Goal: Task Accomplishment & Management: Complete application form

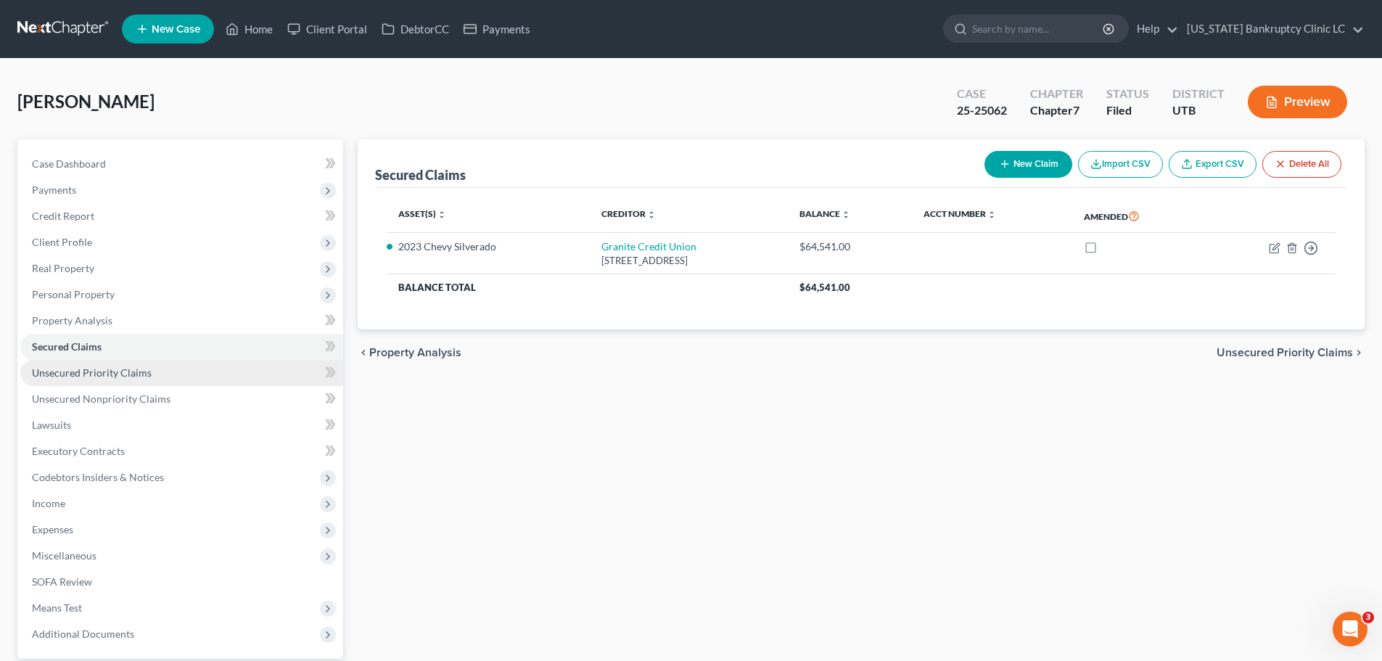
scroll to position [136, 0]
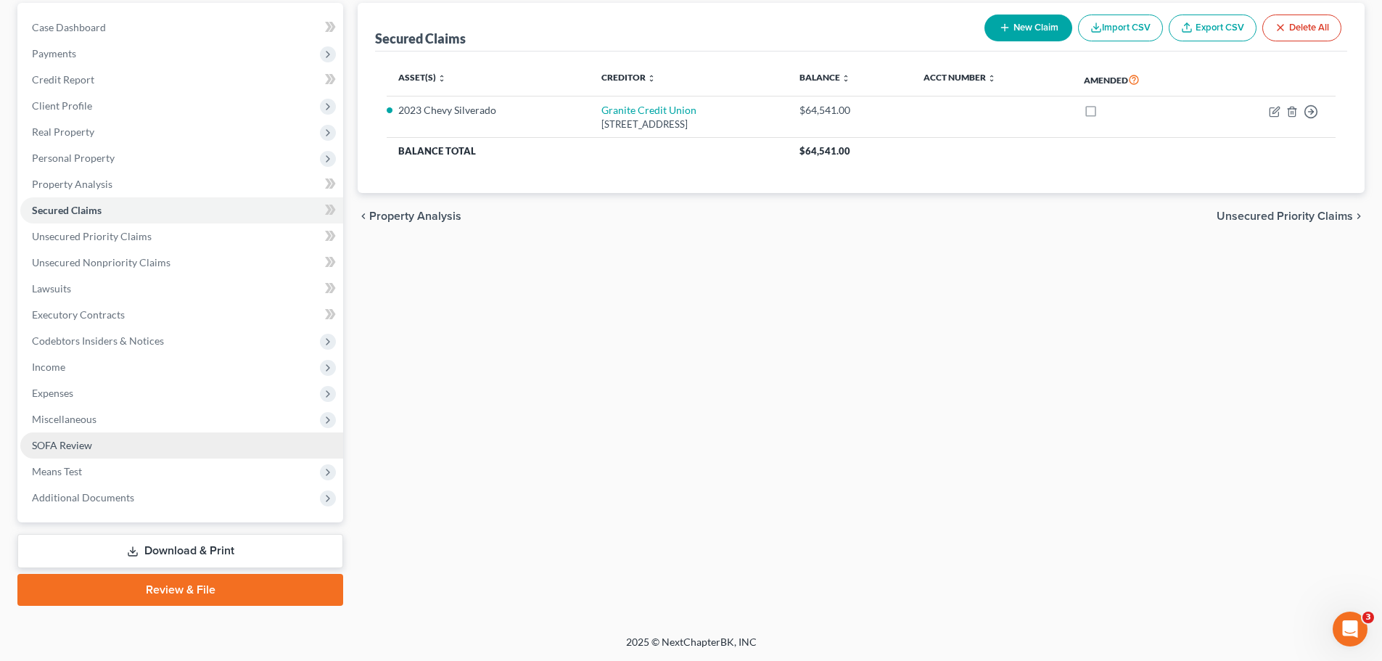
click at [137, 448] on link "SOFA Review" at bounding box center [181, 445] width 323 height 26
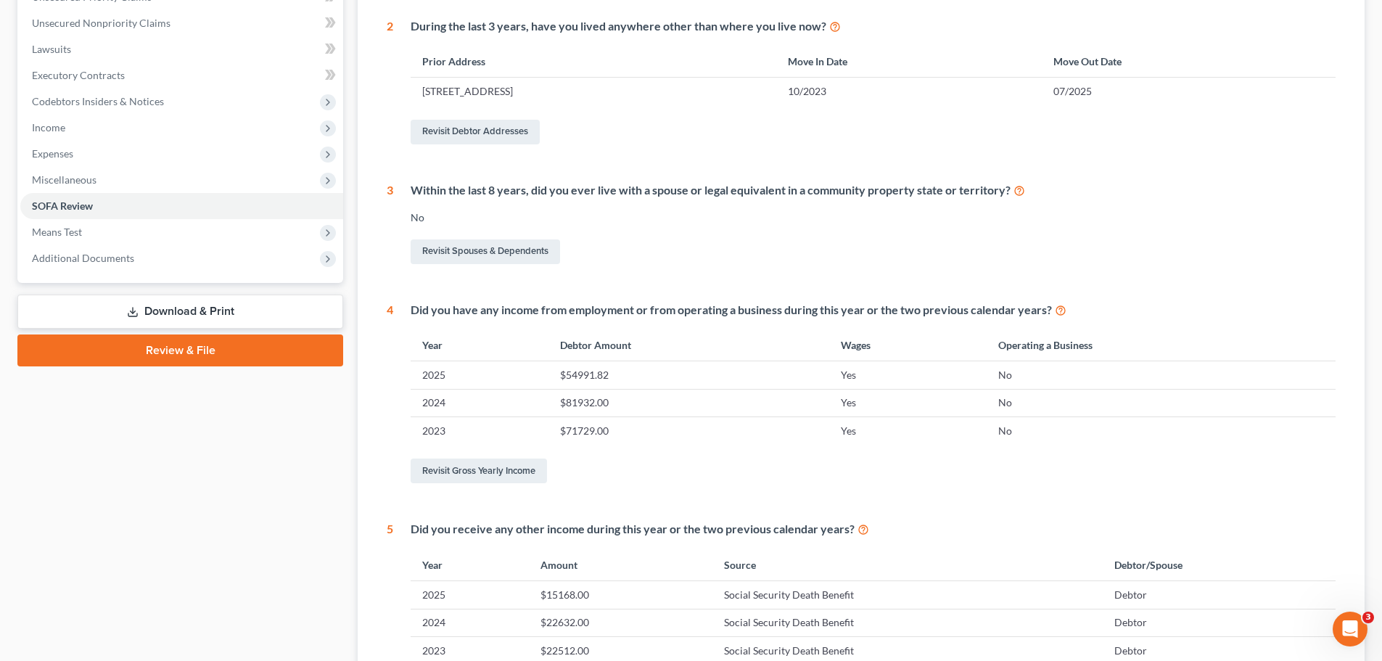
scroll to position [139, 0]
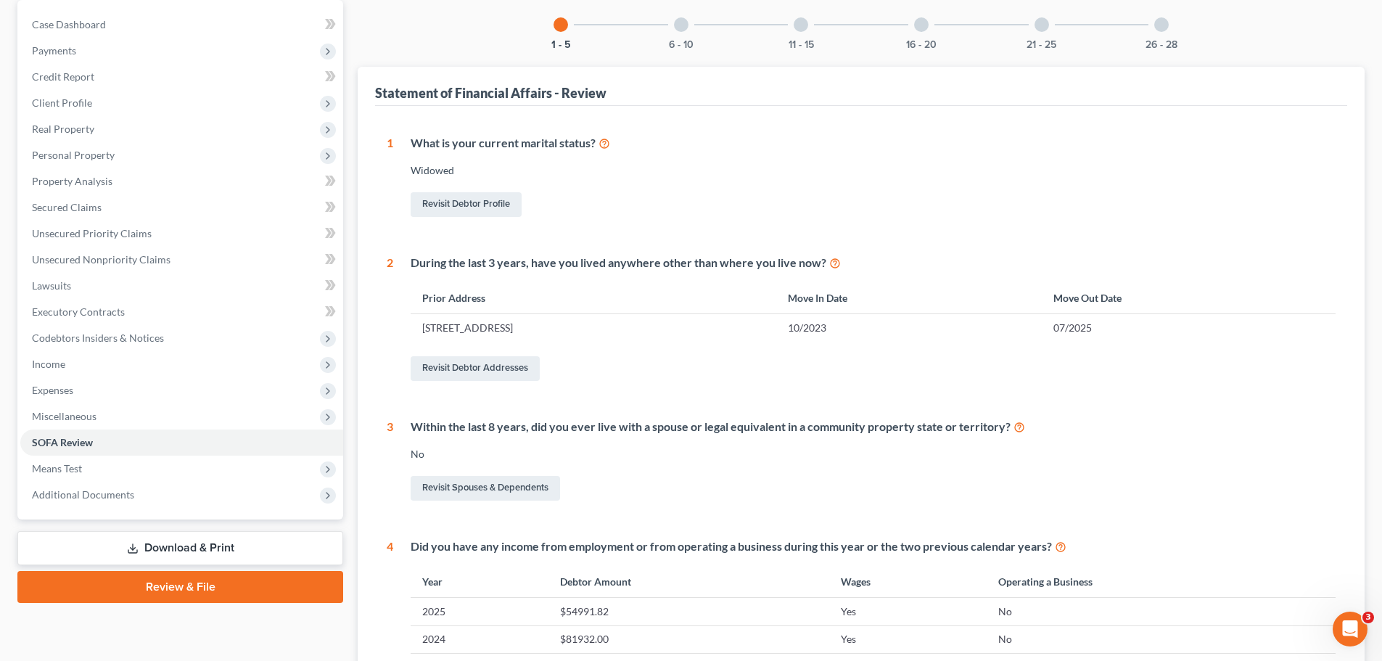
click at [678, 26] on div at bounding box center [681, 24] width 15 height 15
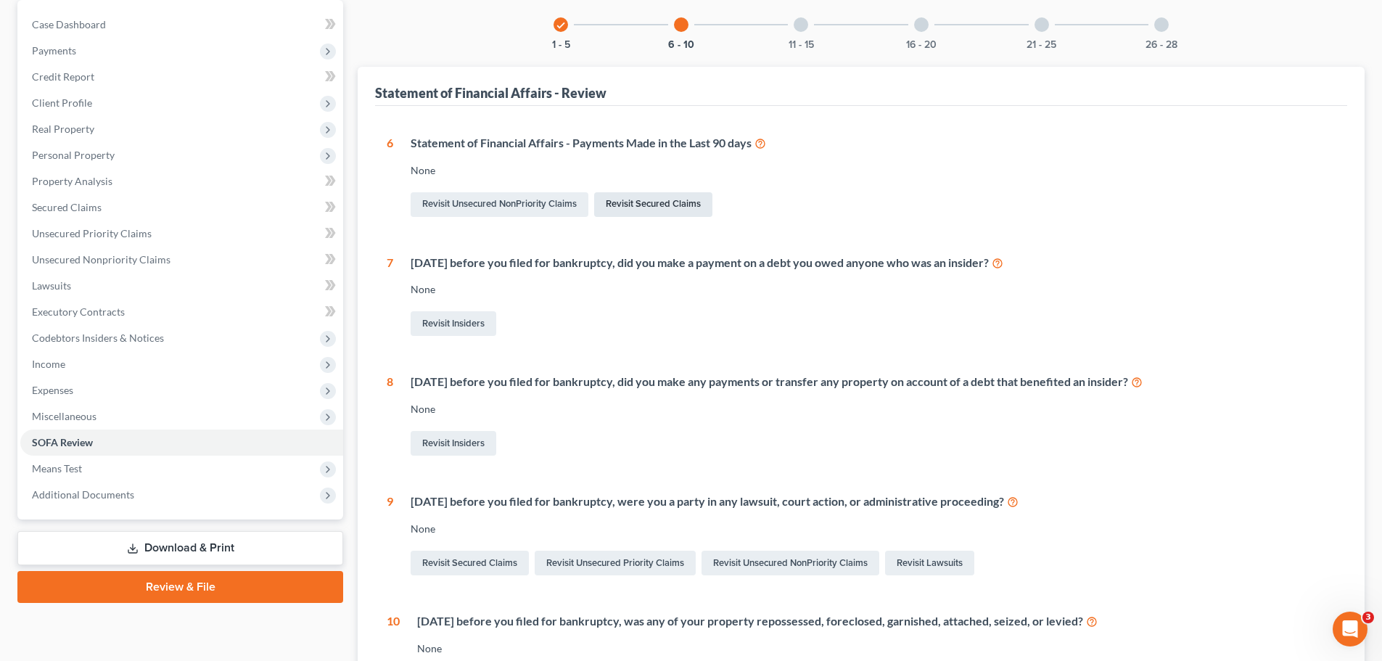
click at [625, 200] on link "Revisit Secured Claims" at bounding box center [653, 204] width 118 height 25
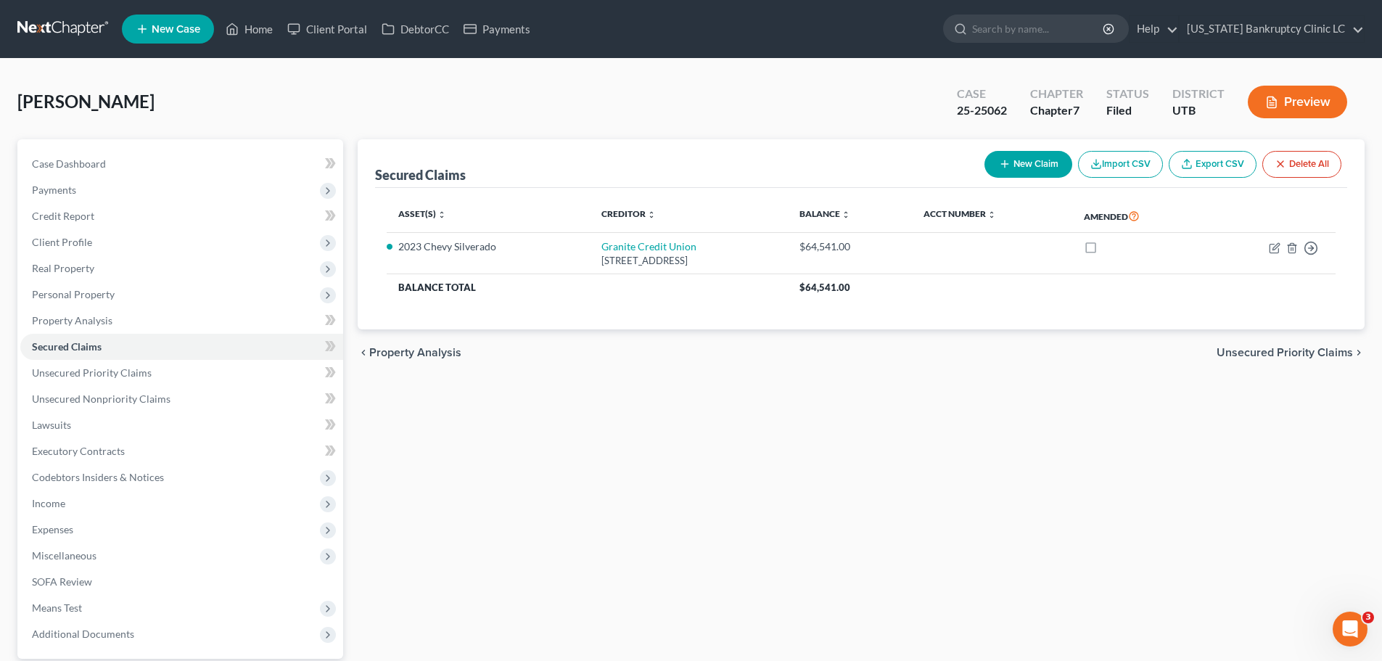
click at [523, 137] on div "[PERSON_NAME] Upgraded Case 25-25062 Chapter Chapter 7 Status Filed District UT…" at bounding box center [690, 107] width 1347 height 63
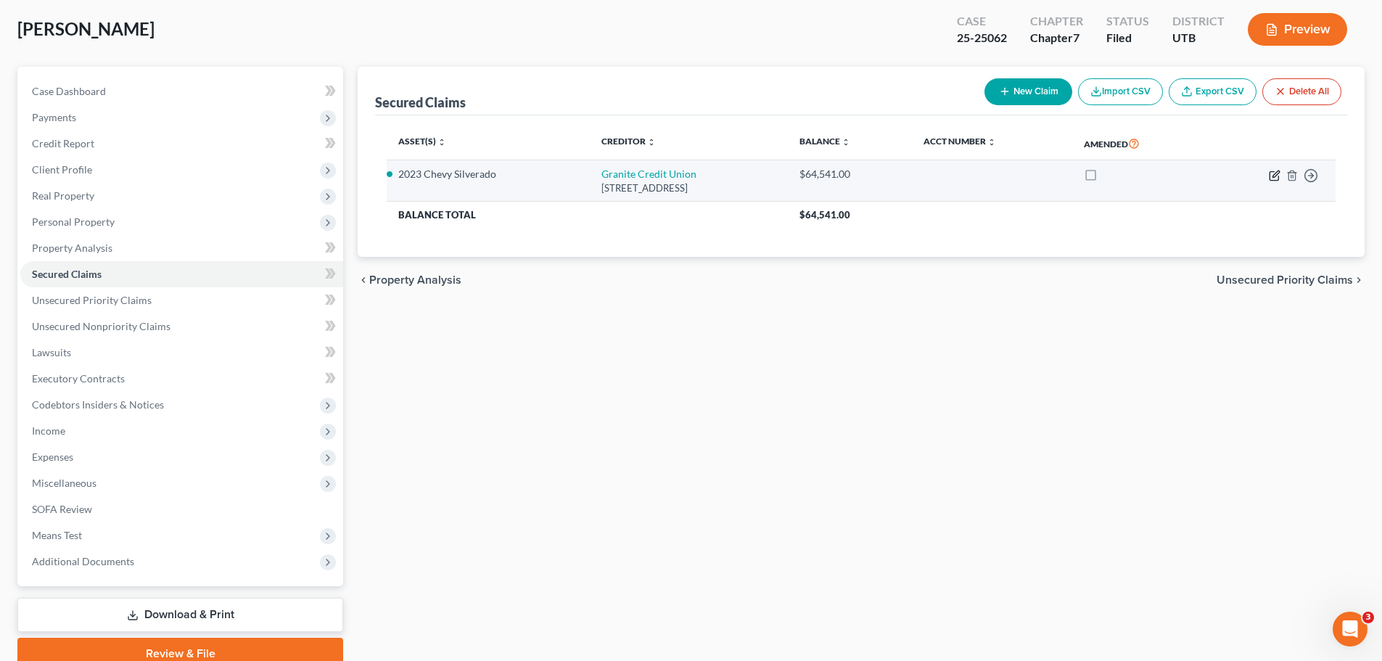
click at [1273, 176] on icon "button" at bounding box center [1276, 174] width 7 height 7
select select "46"
select select "2"
select select "0"
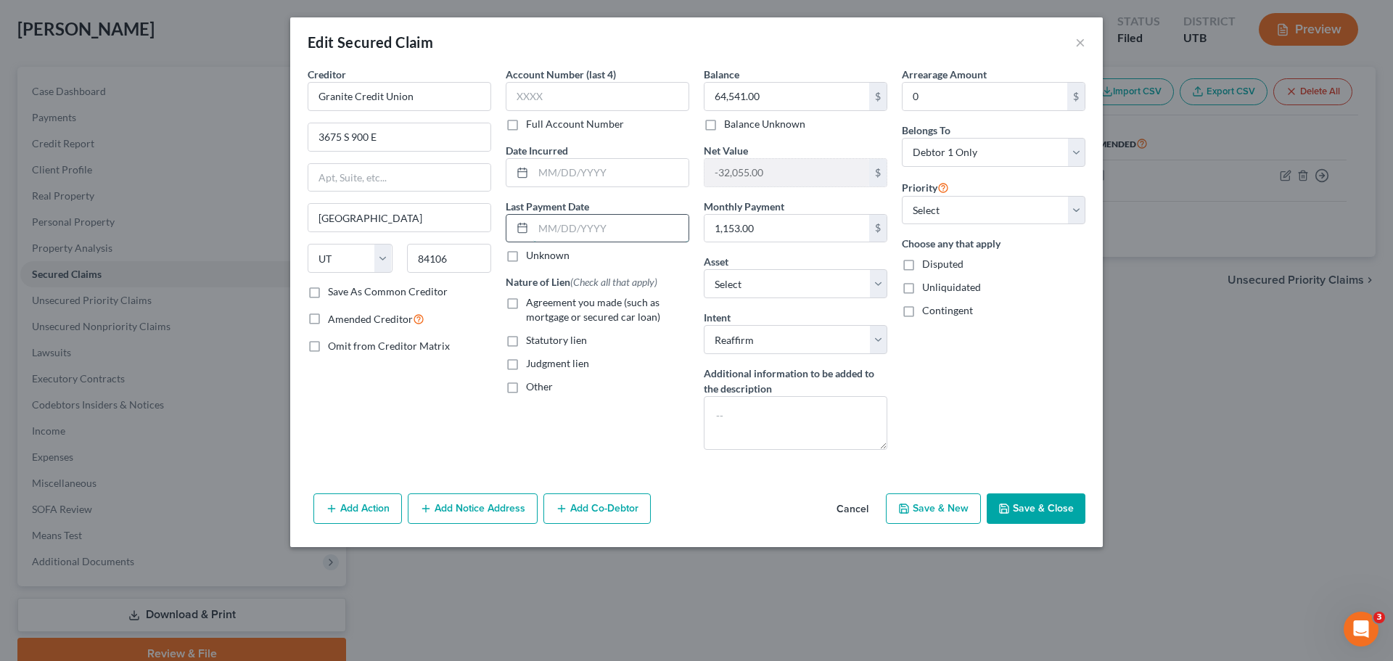
click at [619, 227] on input "text" at bounding box center [610, 229] width 155 height 28
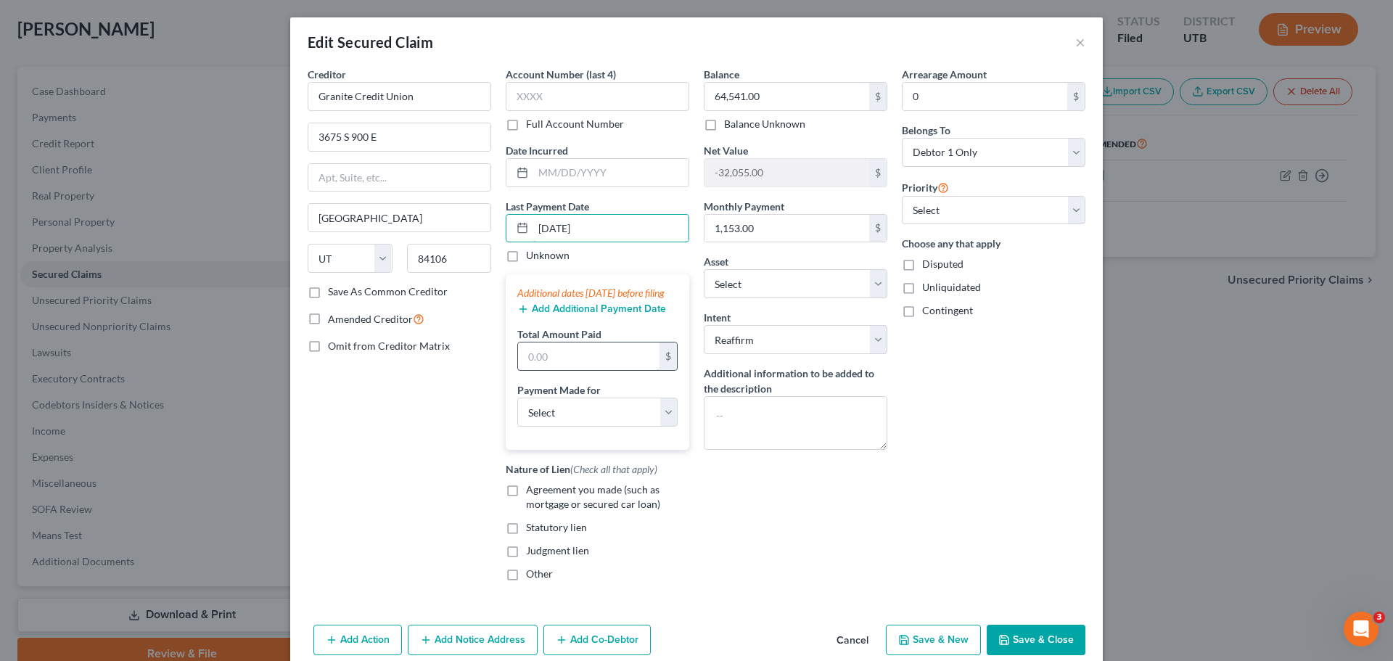
type input "[DATE]"
click at [612, 370] on input "text" at bounding box center [588, 356] width 141 height 28
type input "1,500"
click at [628, 424] on select "Select Car Credit Card Loan Repayment Mortgage Other Suppliers Or Vendors" at bounding box center [597, 412] width 160 height 29
select select "0"
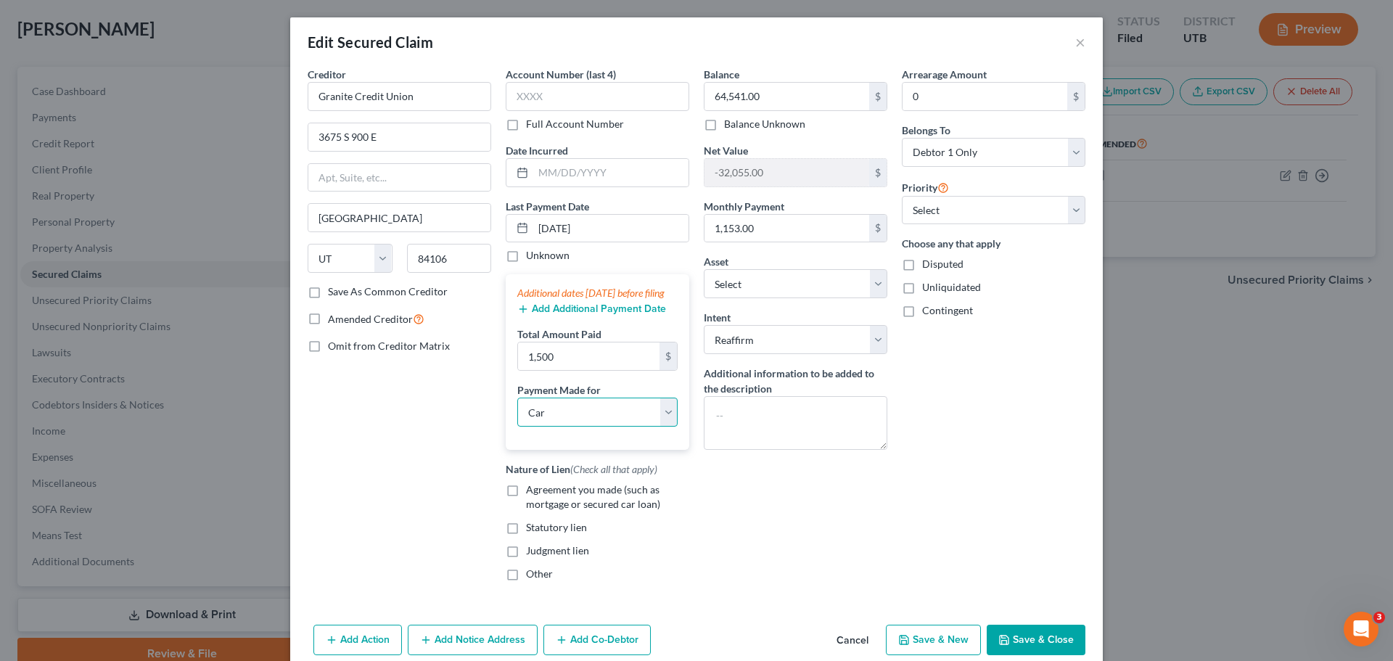
click at [517, 412] on select "Select Car Credit Card Loan Repayment Mortgage Other Suppliers Or Vendors" at bounding box center [597, 412] width 160 height 29
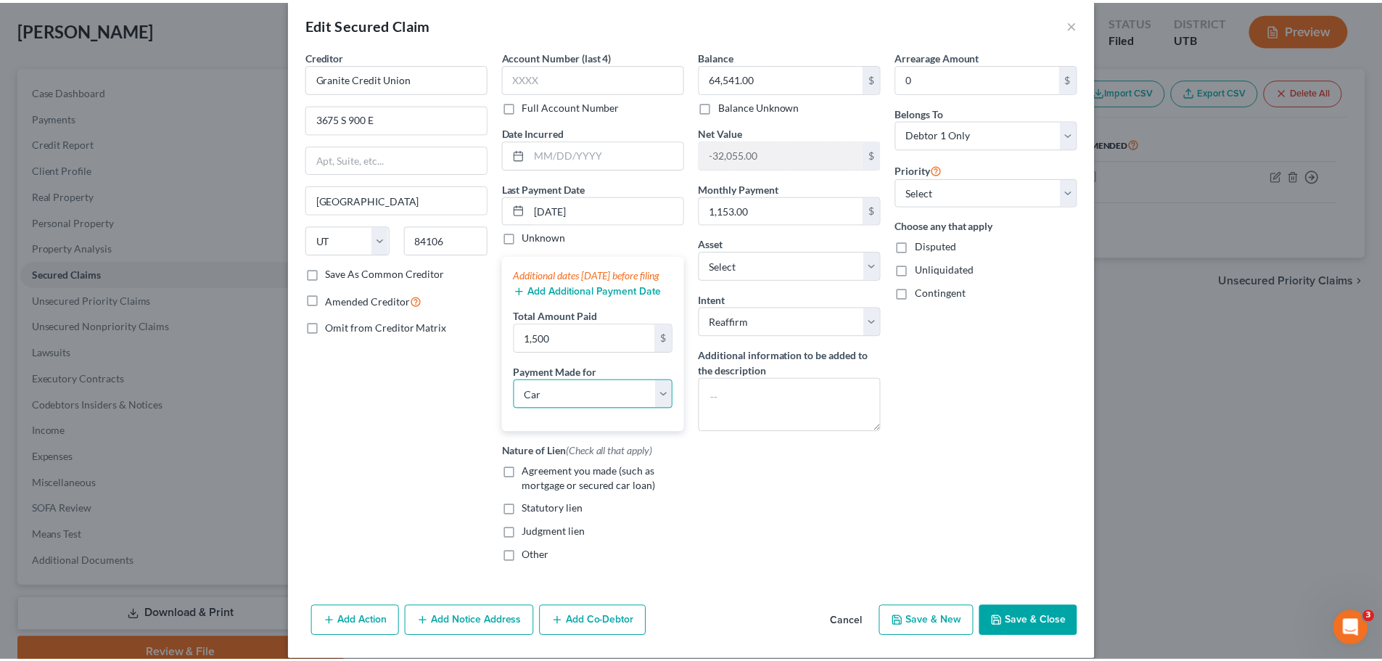
scroll to position [49, 0]
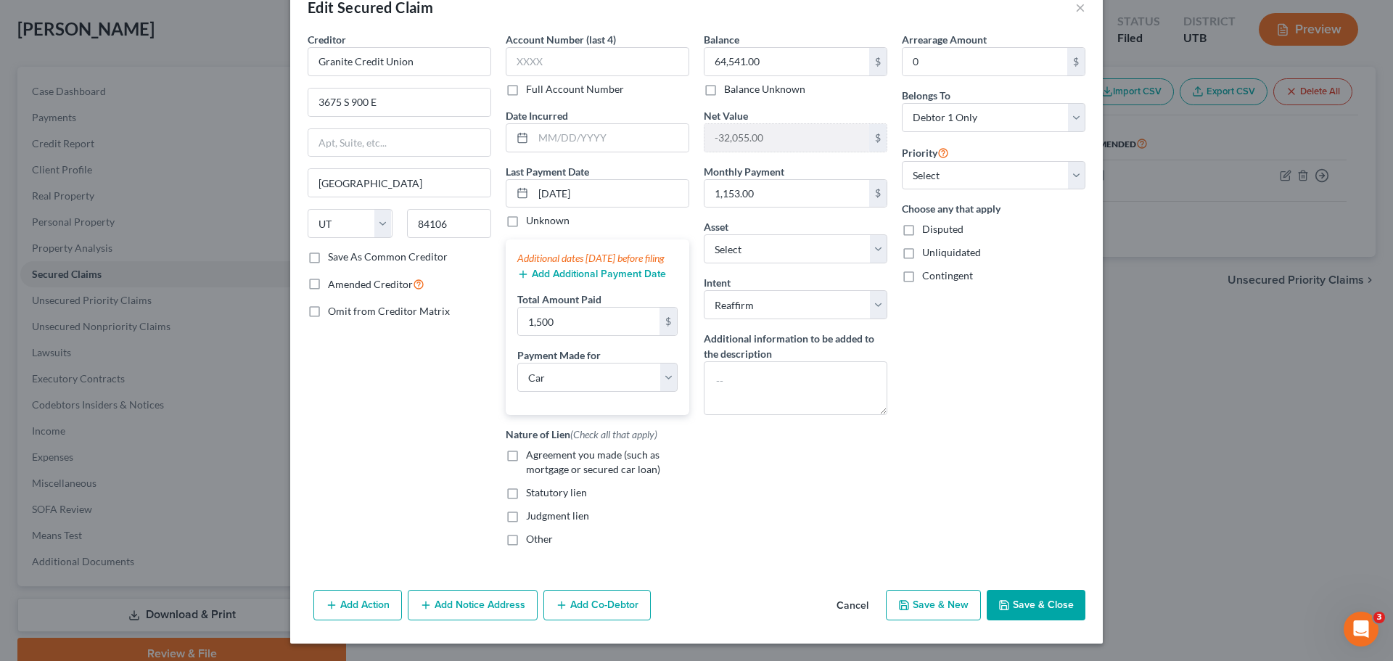
click at [1025, 601] on button "Save & Close" at bounding box center [1036, 605] width 99 height 30
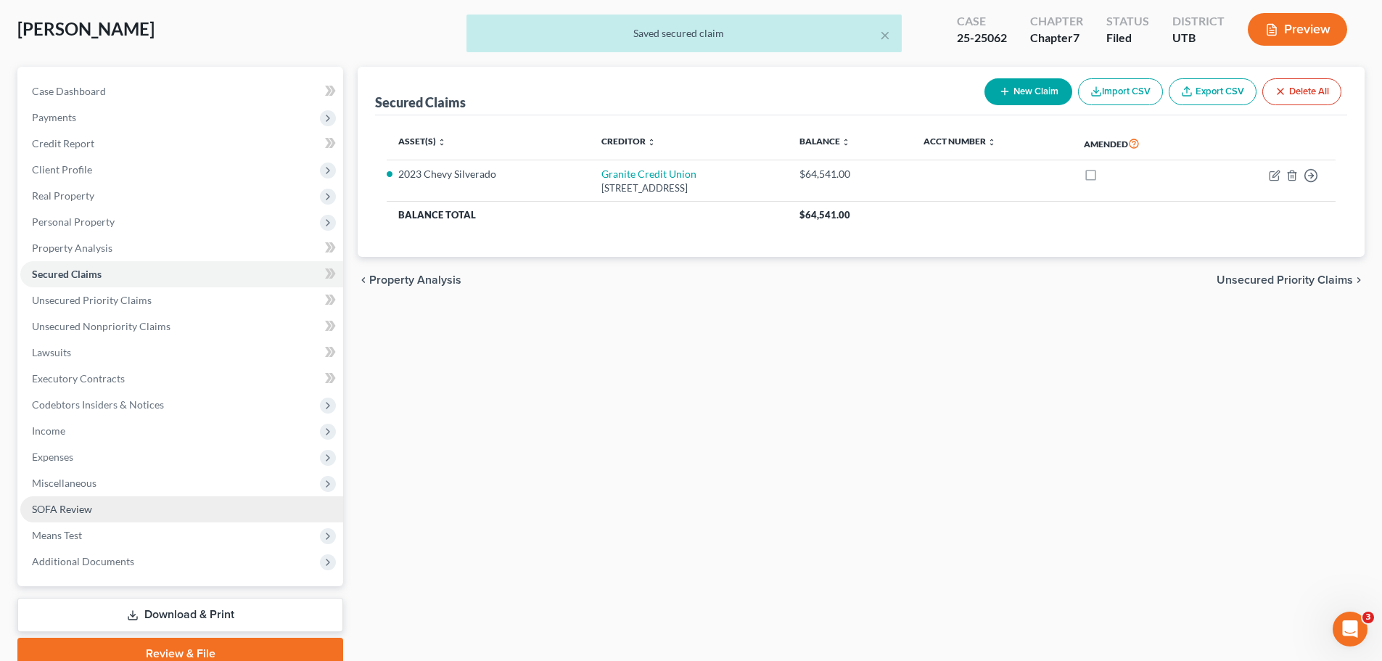
click at [155, 512] on link "SOFA Review" at bounding box center [181, 509] width 323 height 26
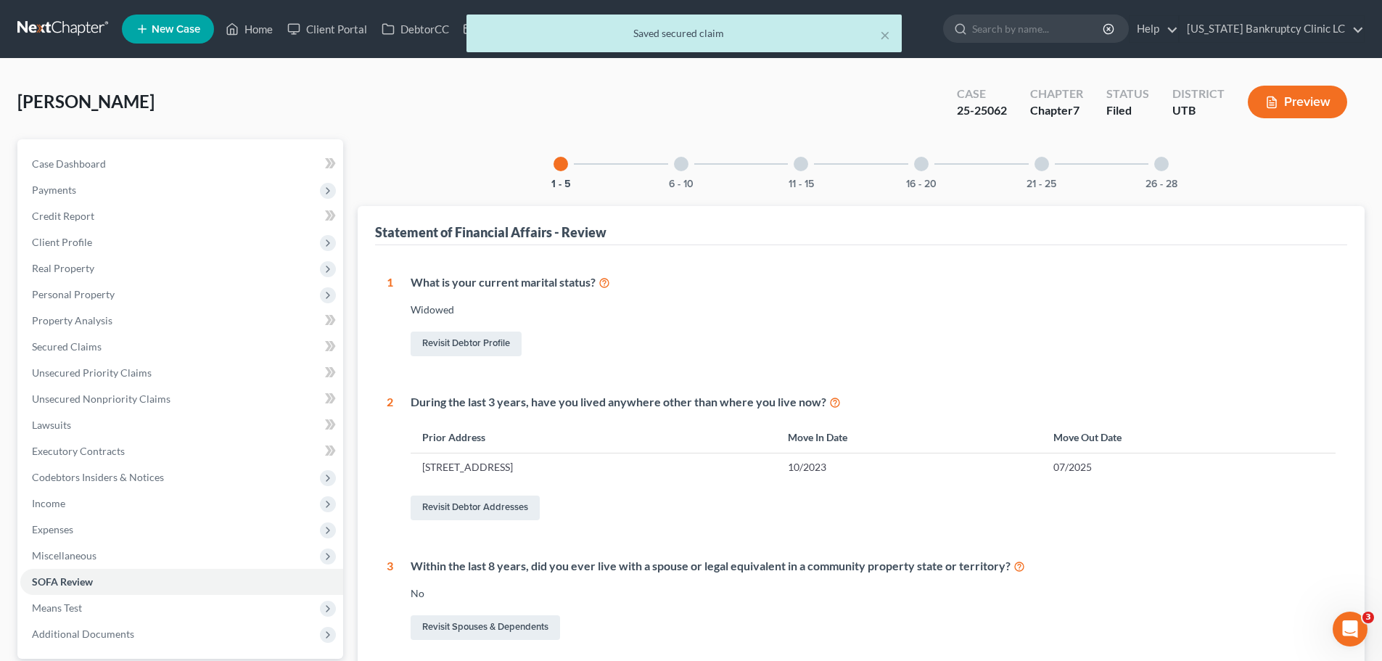
click at [679, 168] on div at bounding box center [681, 164] width 15 height 15
